Goal: Find specific page/section: Find specific page/section

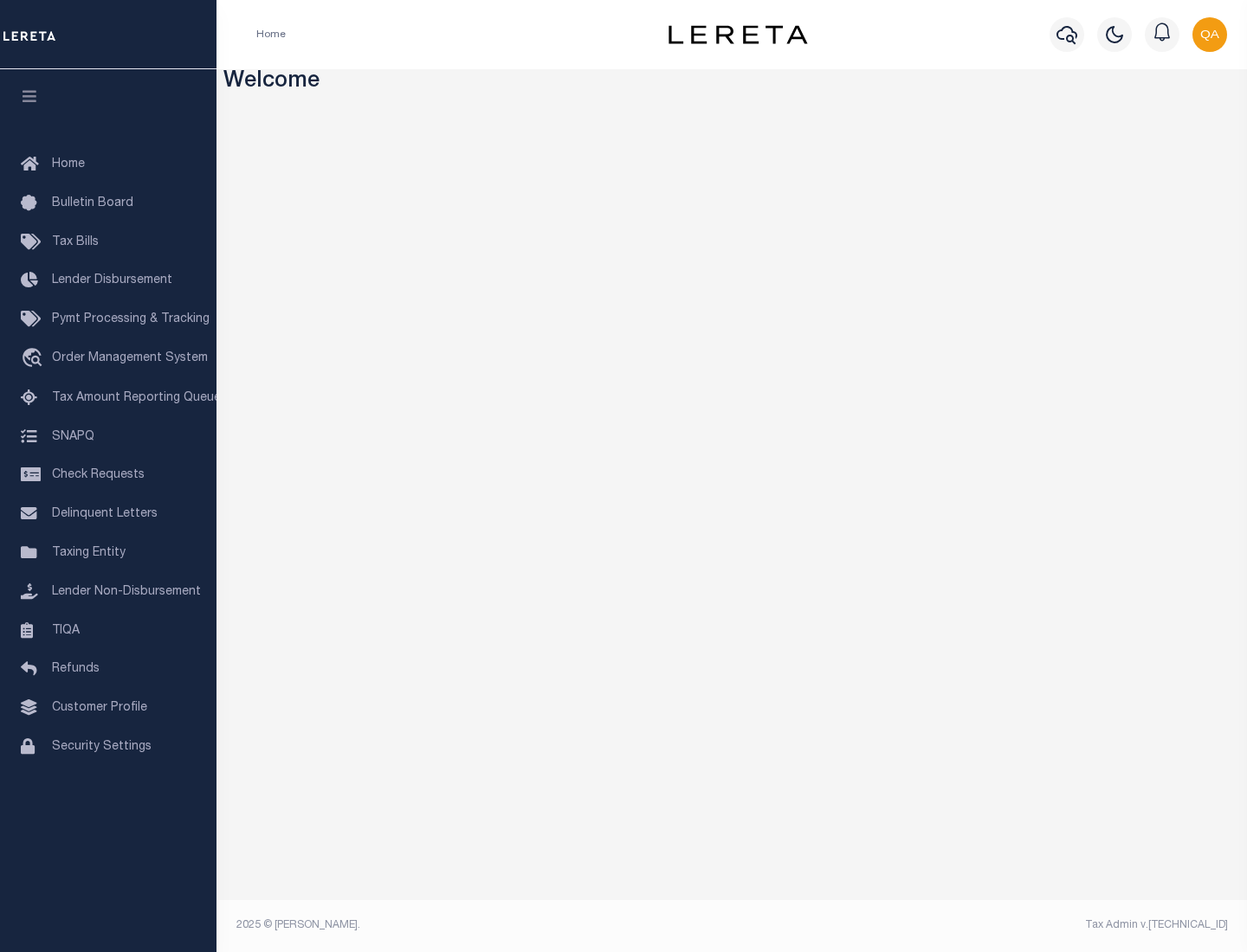
click at [108, 399] on span "Tax Amount Reporting Queue" at bounding box center [135, 399] width 169 height 12
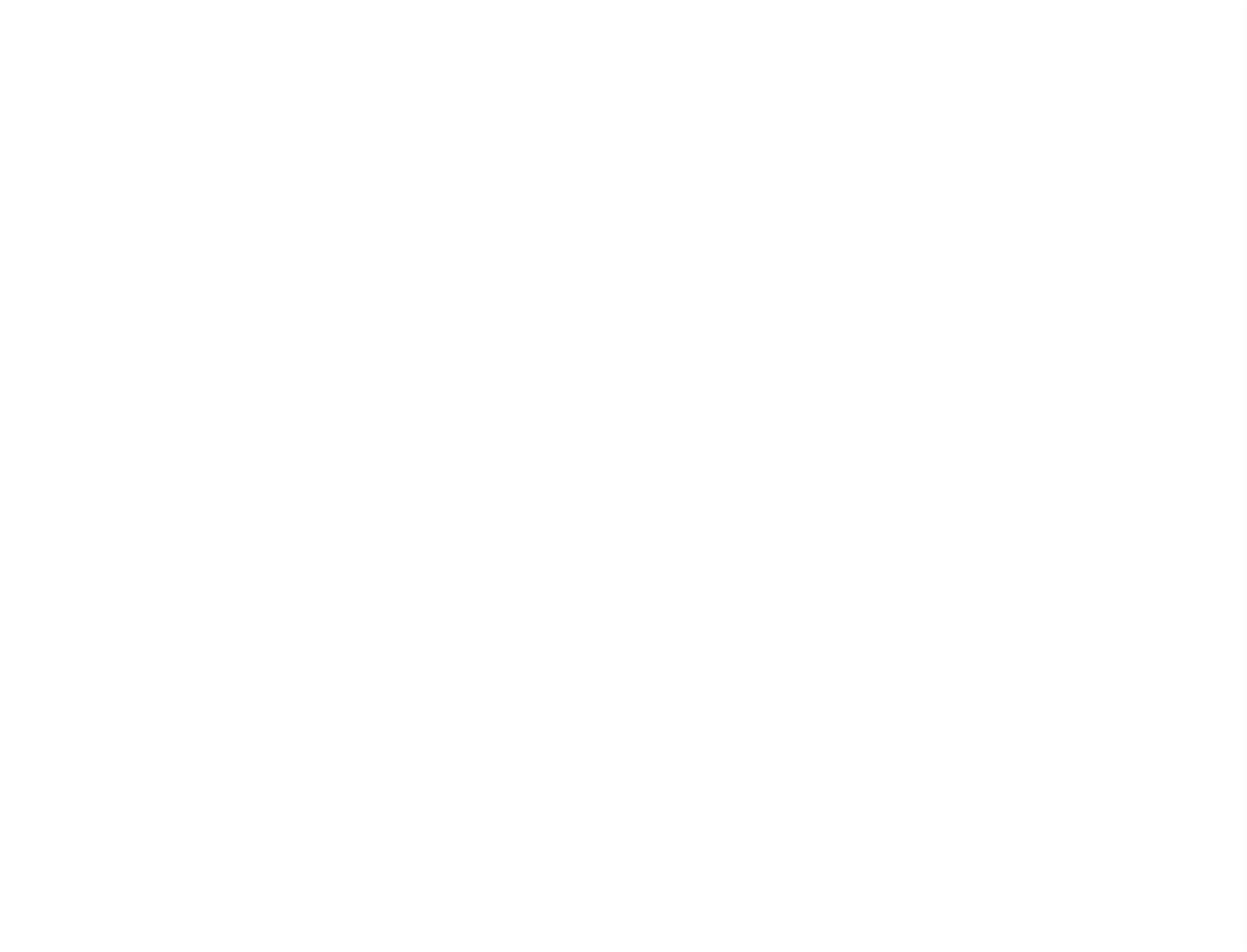
select select "100"
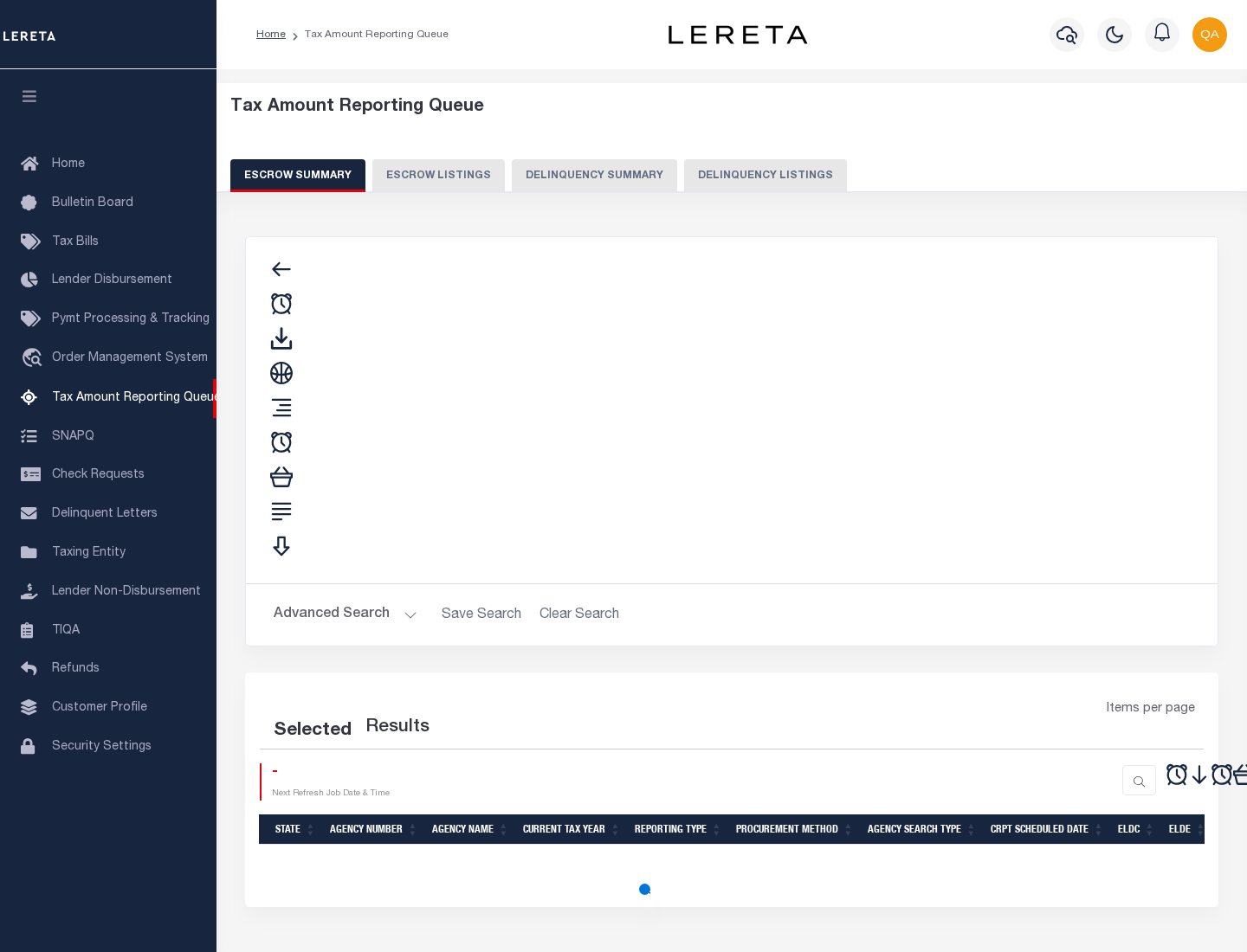
select select "100"
